Goal: Information Seeking & Learning: Check status

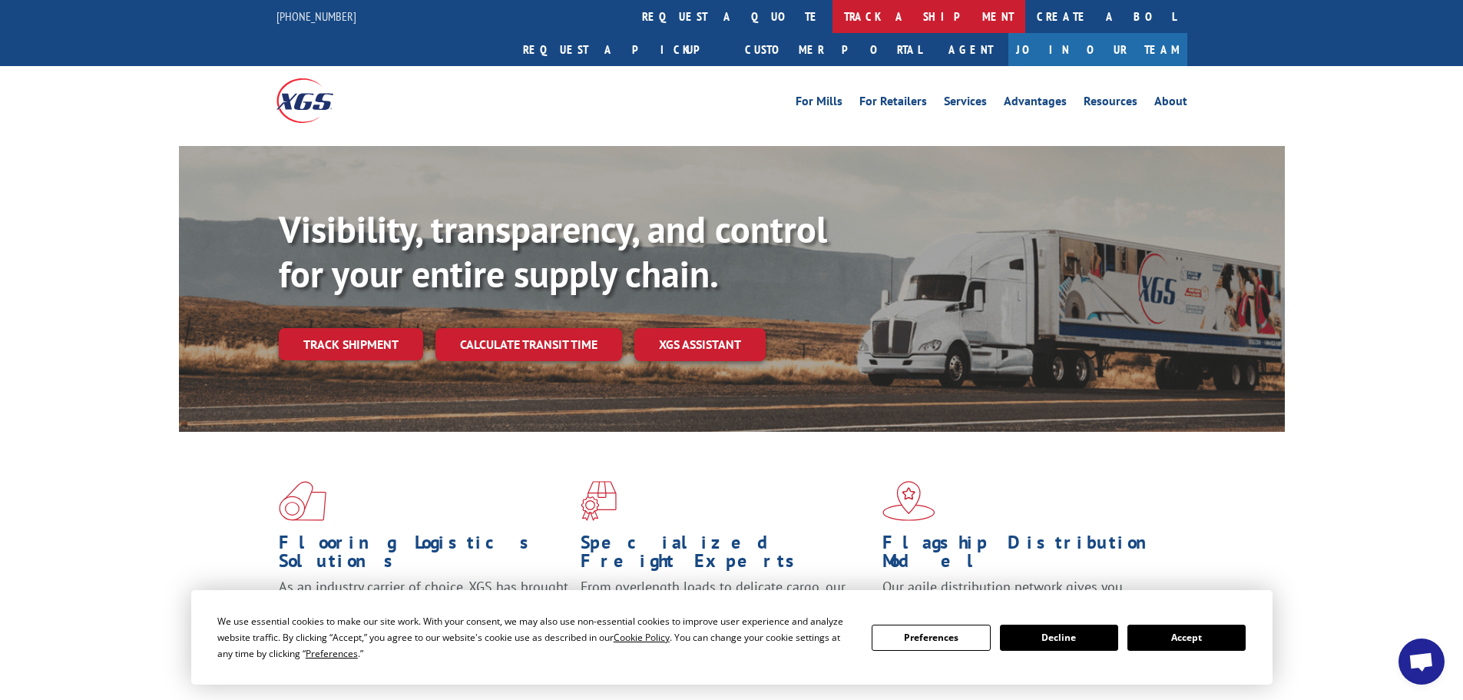
click at [833, 21] on link "track a shipment" at bounding box center [929, 16] width 193 height 33
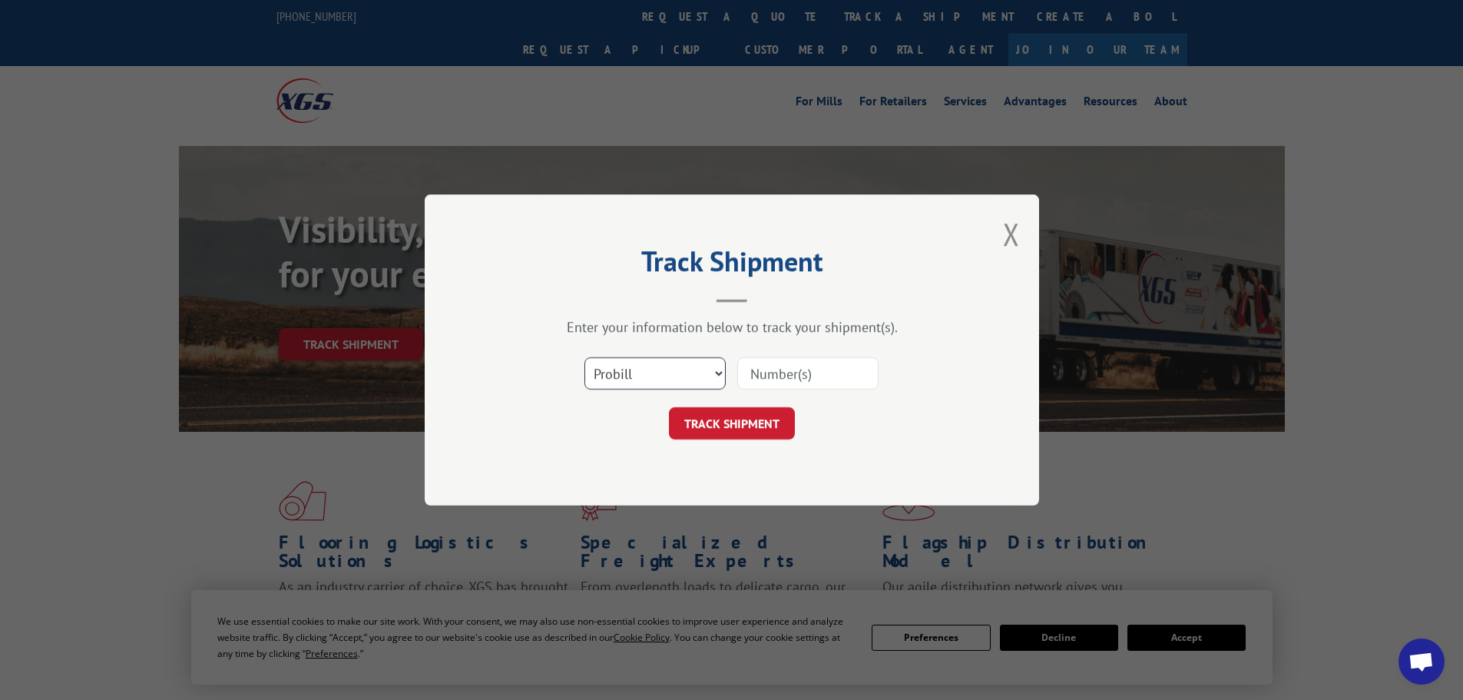
click at [633, 374] on select "Select category... Probill BOL PO" at bounding box center [654, 373] width 141 height 32
select select "bol"
click at [584, 357] on select "Select category... Probill BOL PO" at bounding box center [654, 373] width 141 height 32
click at [810, 372] on input at bounding box center [807, 373] width 141 height 32
paste input "470660"
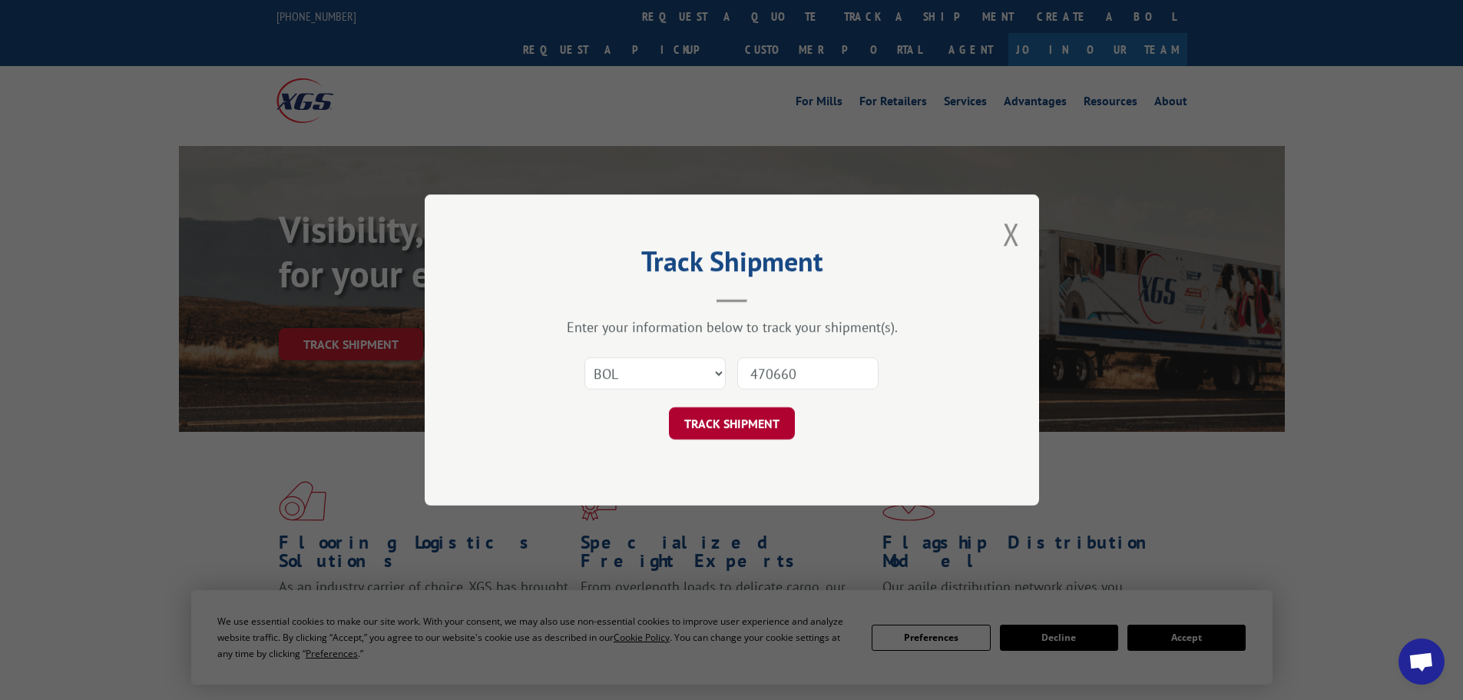
type input "470660"
click at [731, 416] on button "TRACK SHIPMENT" at bounding box center [732, 423] width 126 height 32
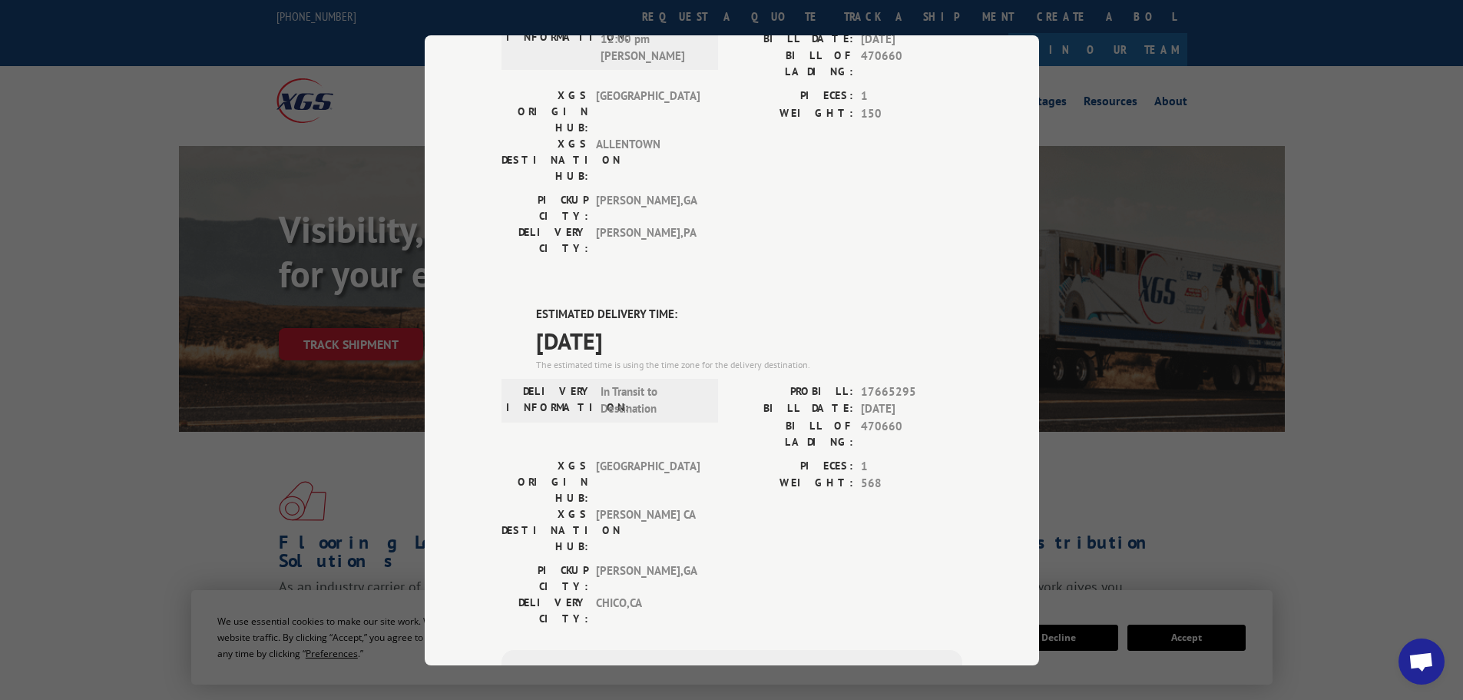
scroll to position [538, 0]
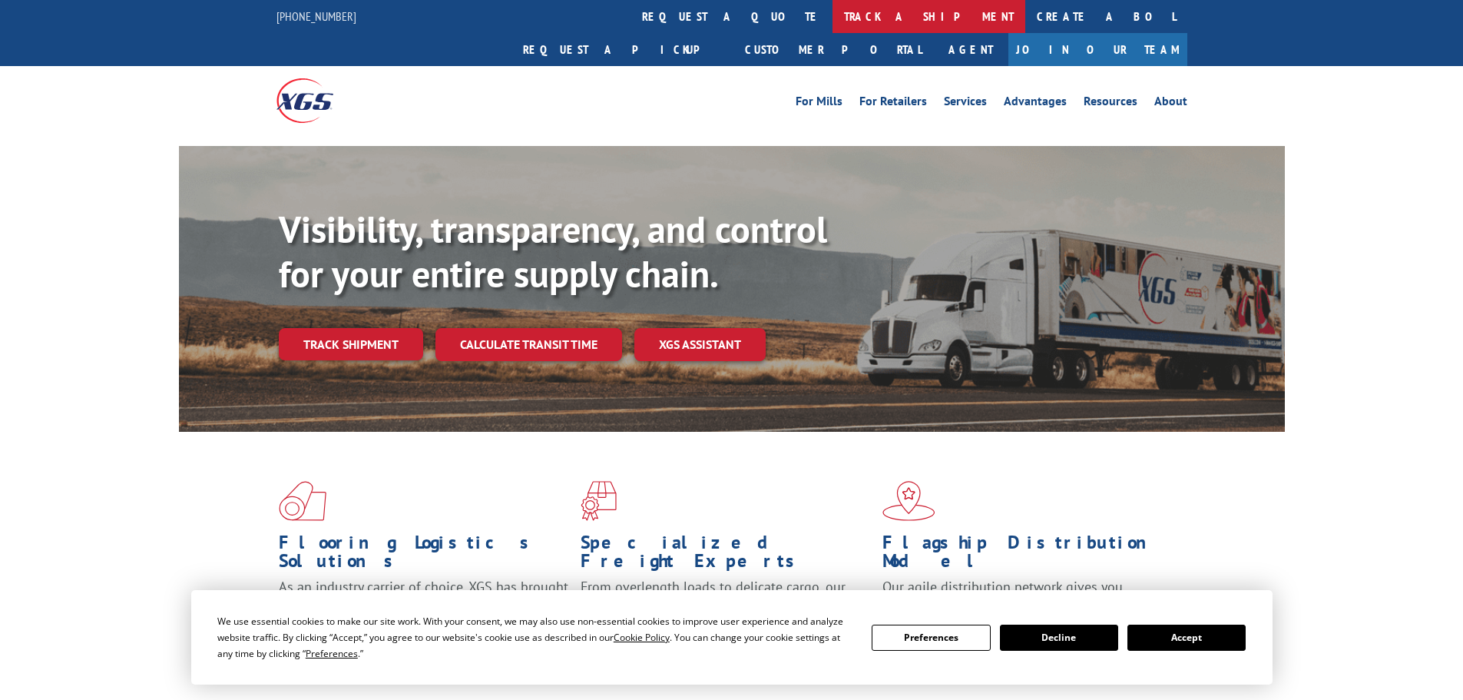
click at [833, 16] on link "track a shipment" at bounding box center [929, 16] width 193 height 33
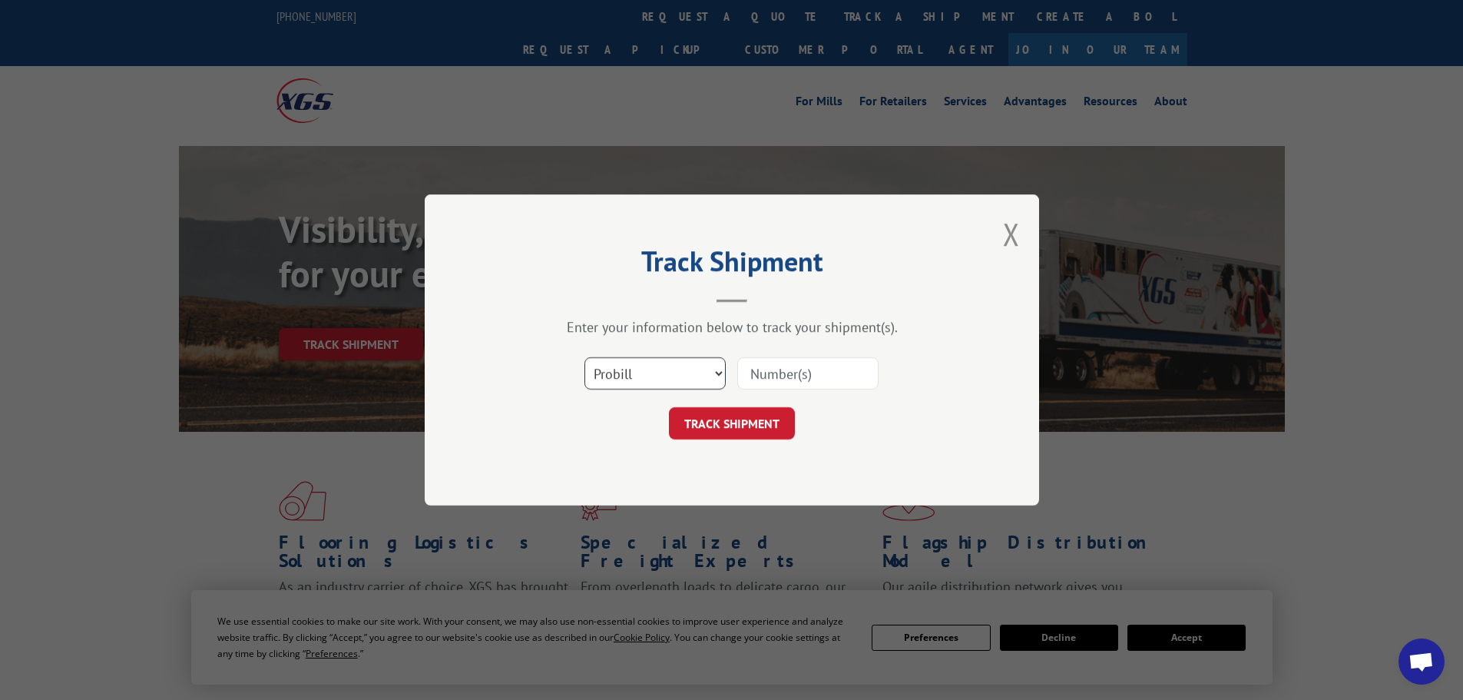
click at [630, 372] on select "Select category... Probill BOL PO" at bounding box center [654, 373] width 141 height 32
select select "bol"
click at [584, 357] on select "Select category... Probill BOL PO" at bounding box center [654, 373] width 141 height 32
click at [754, 374] on input at bounding box center [807, 373] width 141 height 32
paste input "5366591"
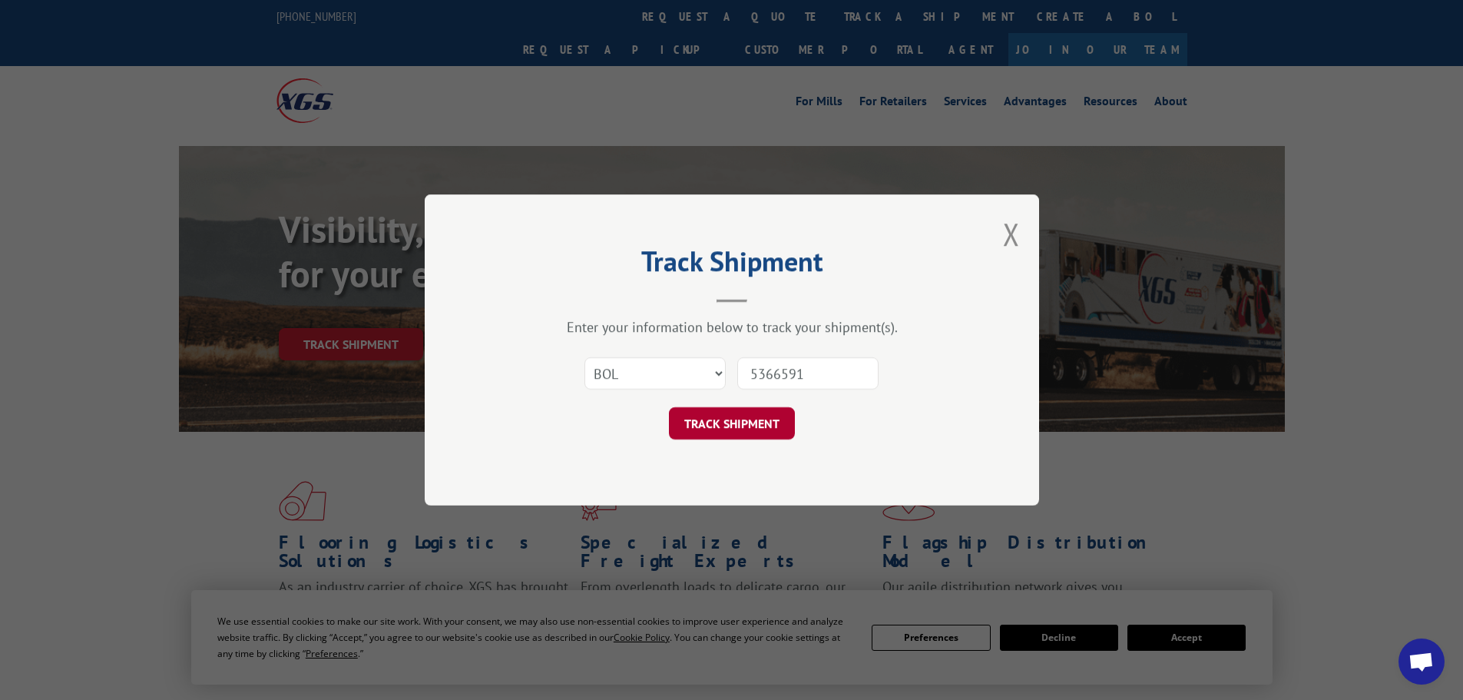
type input "5366591"
click at [765, 419] on button "TRACK SHIPMENT" at bounding box center [732, 423] width 126 height 32
